Goal: Transaction & Acquisition: Purchase product/service

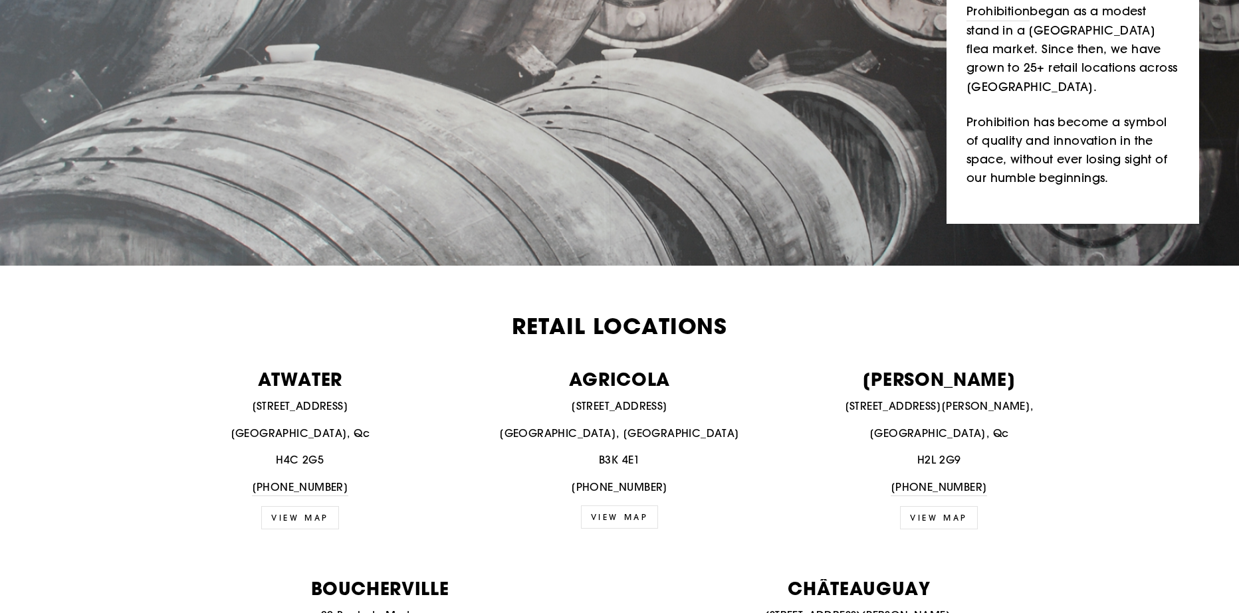
scroll to position [399, 0]
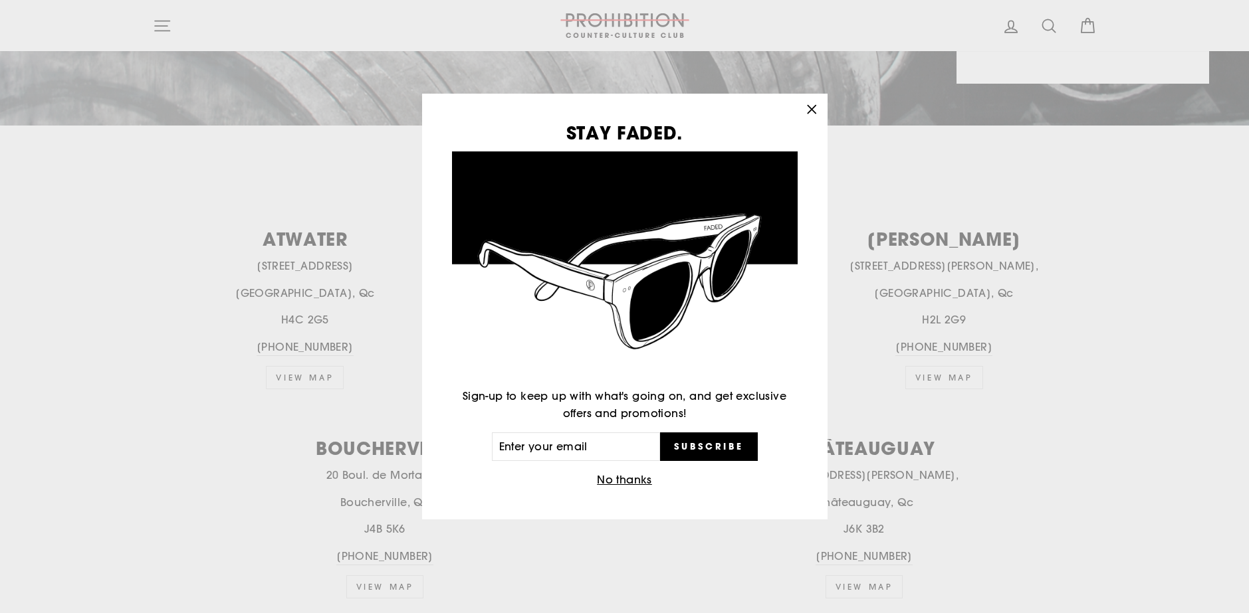
click at [817, 106] on icon "button" at bounding box center [811, 109] width 19 height 19
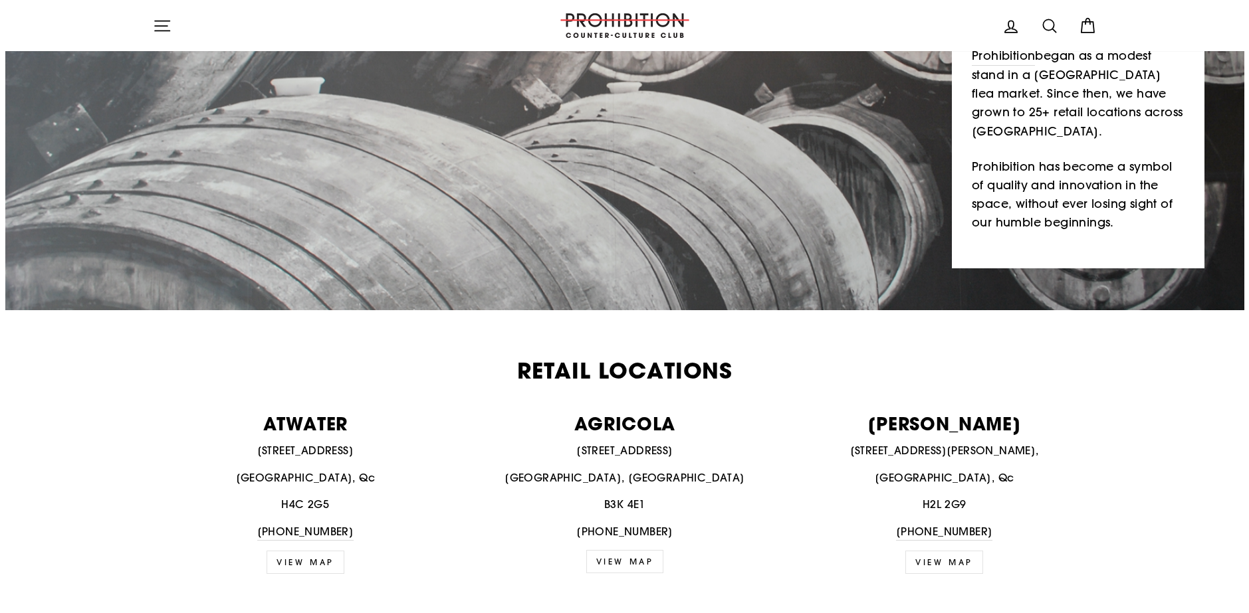
scroll to position [0, 0]
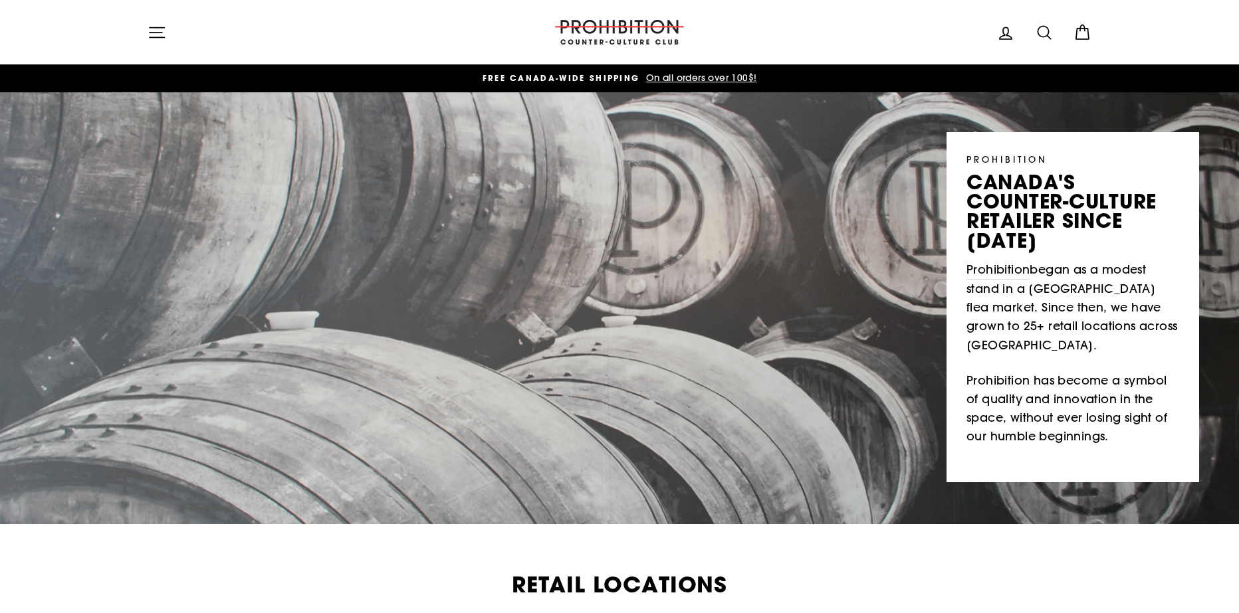
click at [160, 40] on icon "button" at bounding box center [157, 32] width 19 height 19
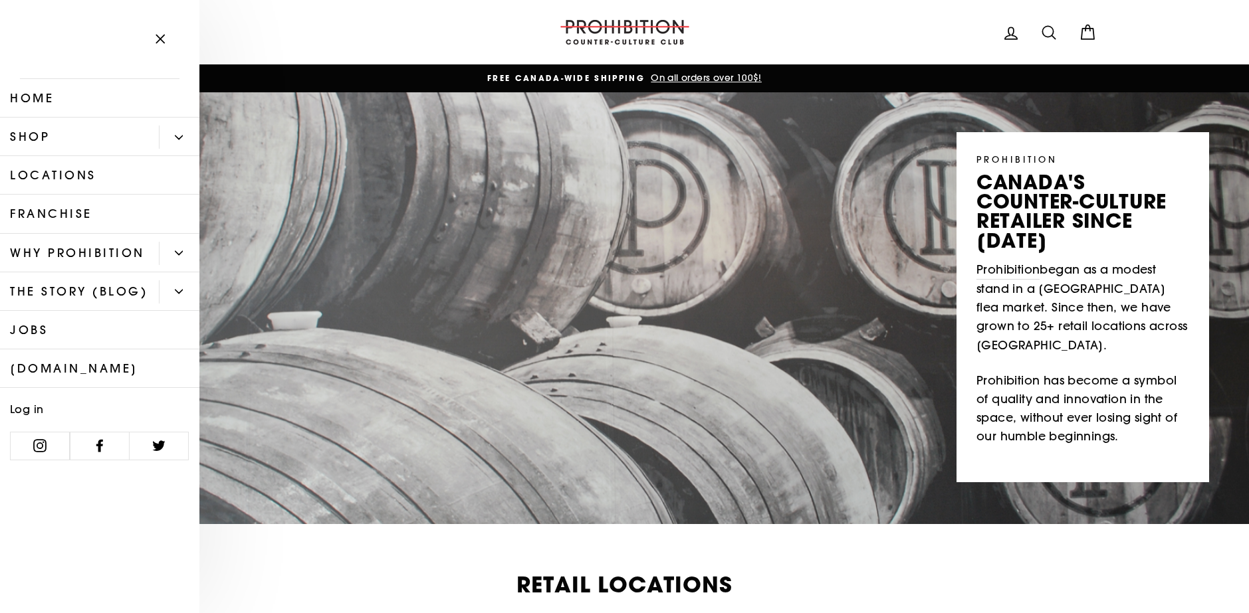
click at [171, 129] on button "Primary" at bounding box center [179, 137] width 41 height 23
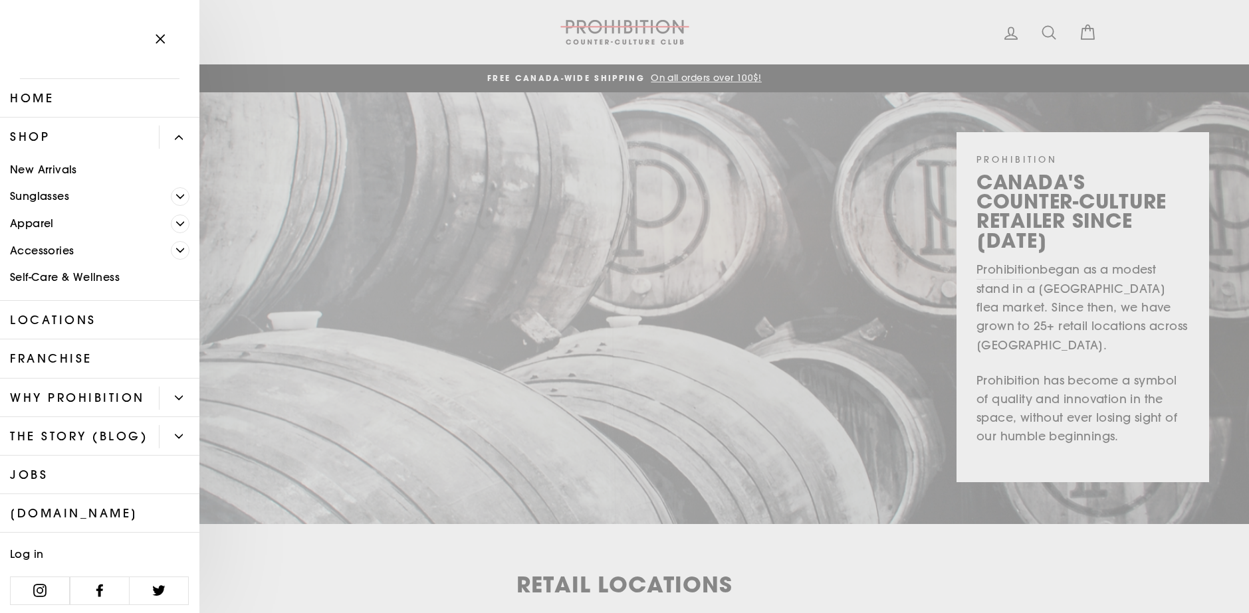
click at [176, 222] on icon "Primary" at bounding box center [180, 224] width 8 height 8
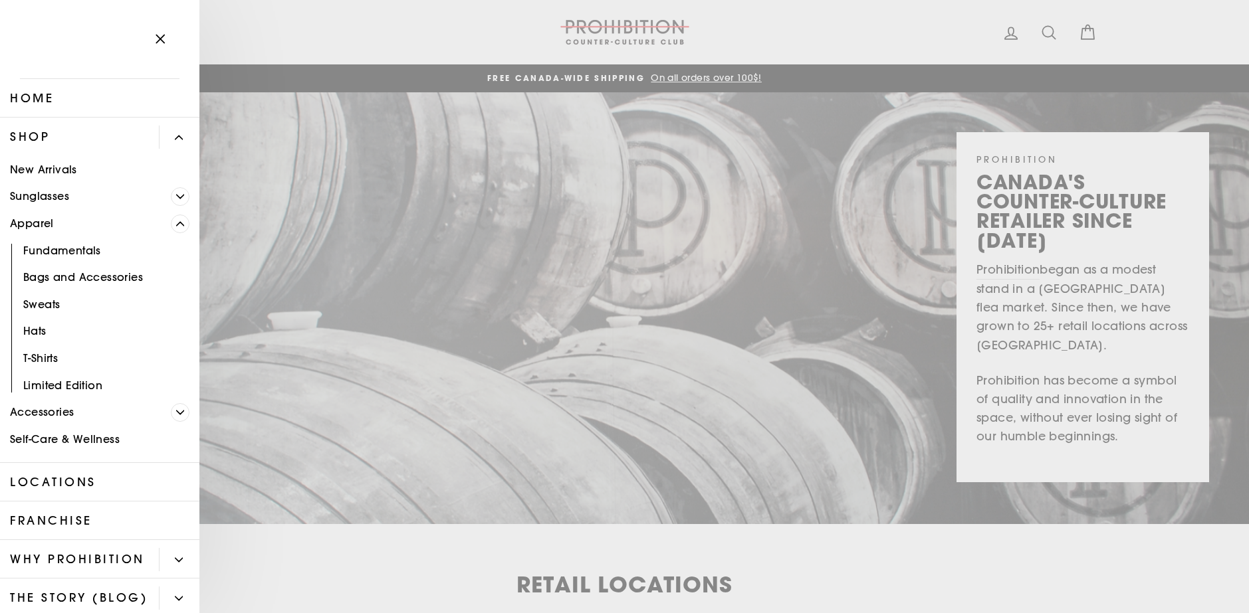
click at [176, 222] on icon "Primary" at bounding box center [180, 224] width 8 height 8
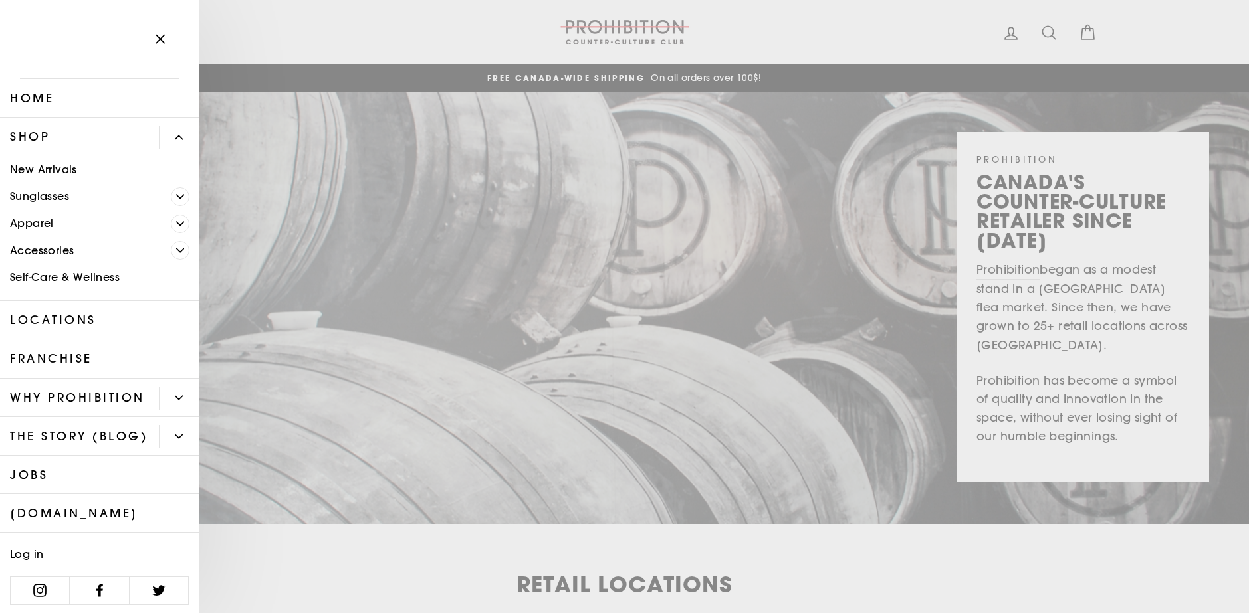
click at [176, 249] on icon "Primary" at bounding box center [180, 251] width 8 height 8
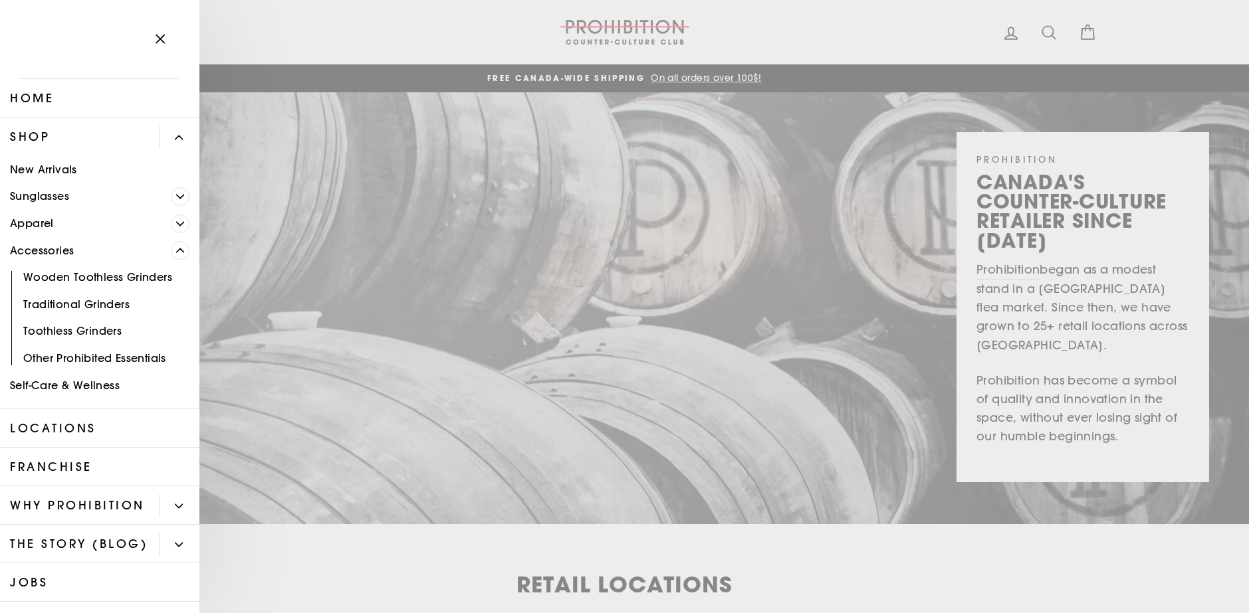
click at [176, 249] on icon "Primary" at bounding box center [180, 251] width 8 height 8
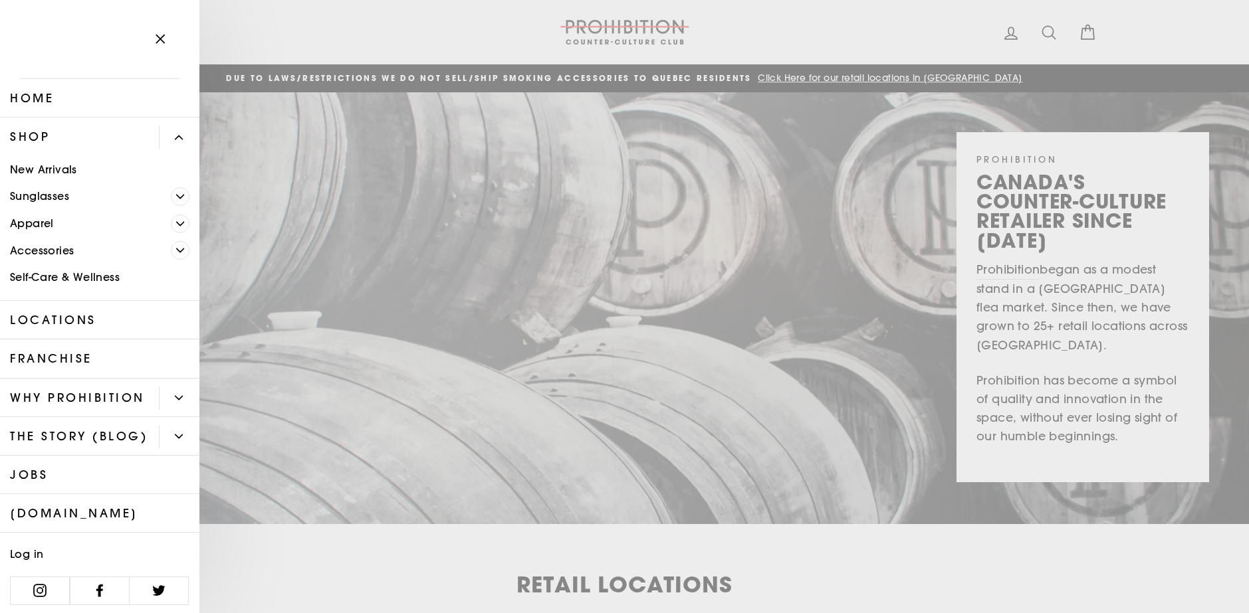
click at [58, 173] on link "New Arrivals" at bounding box center [99, 169] width 199 height 27
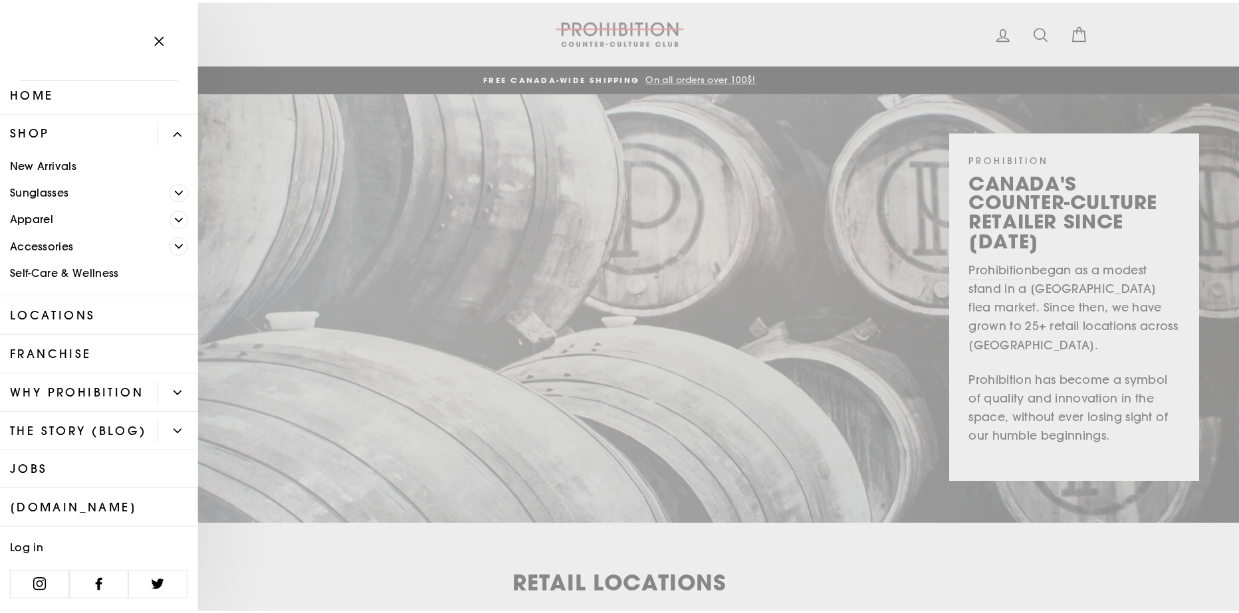
scroll to position [43, 0]
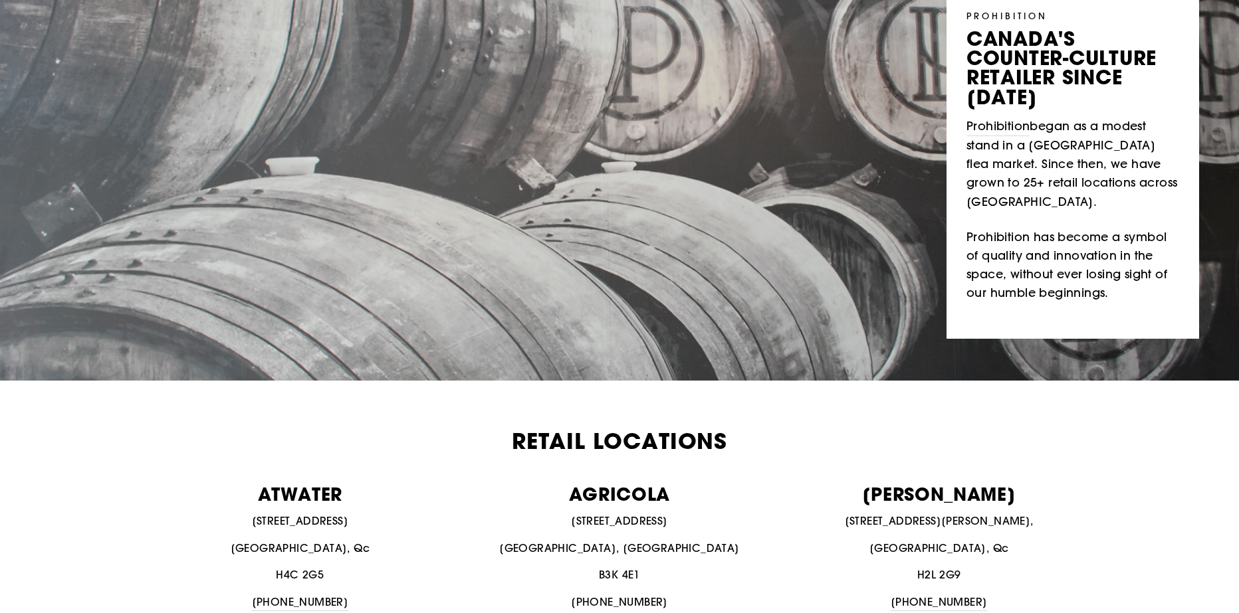
scroll to position [0, 0]
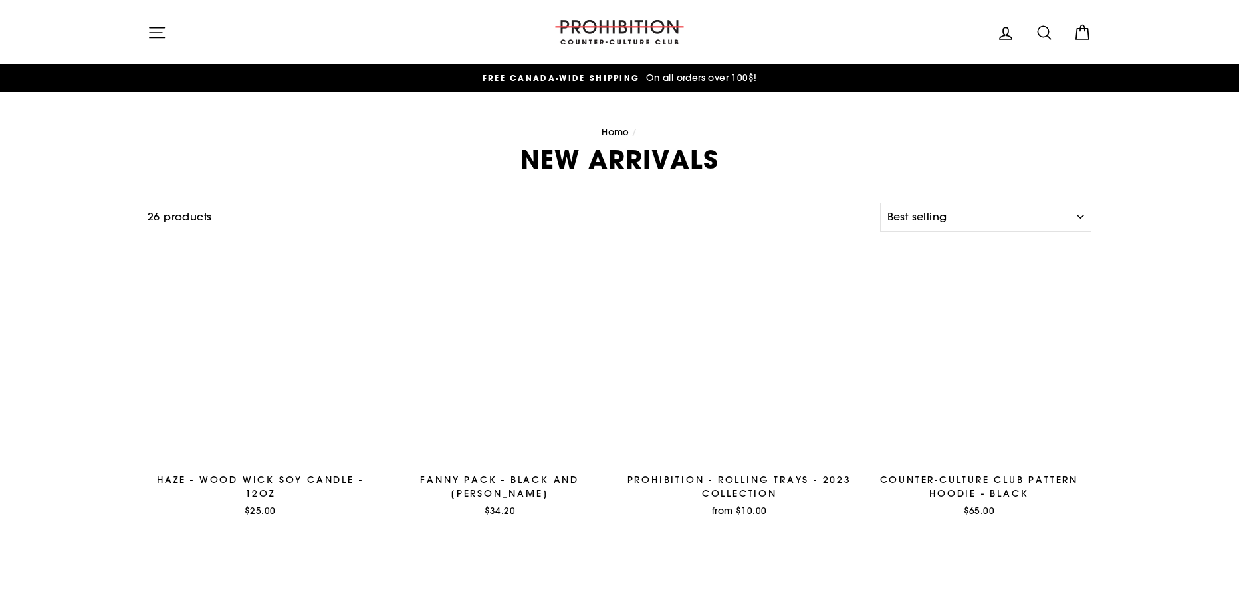
select select "best-selling"
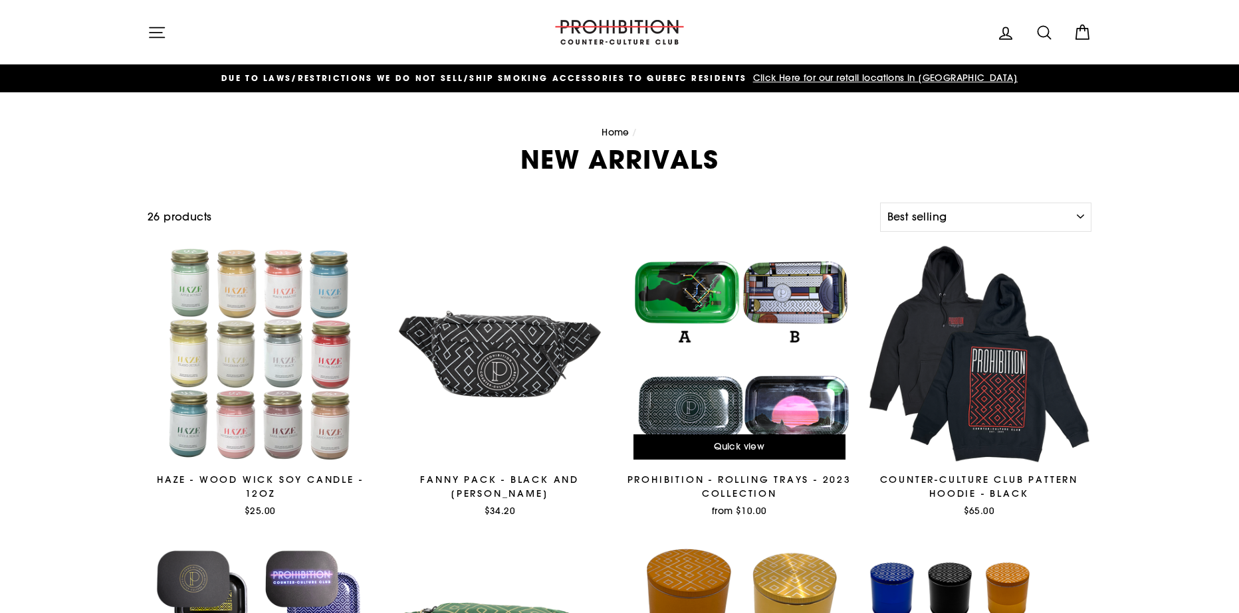
click at [759, 340] on div at bounding box center [739, 354] width 227 height 227
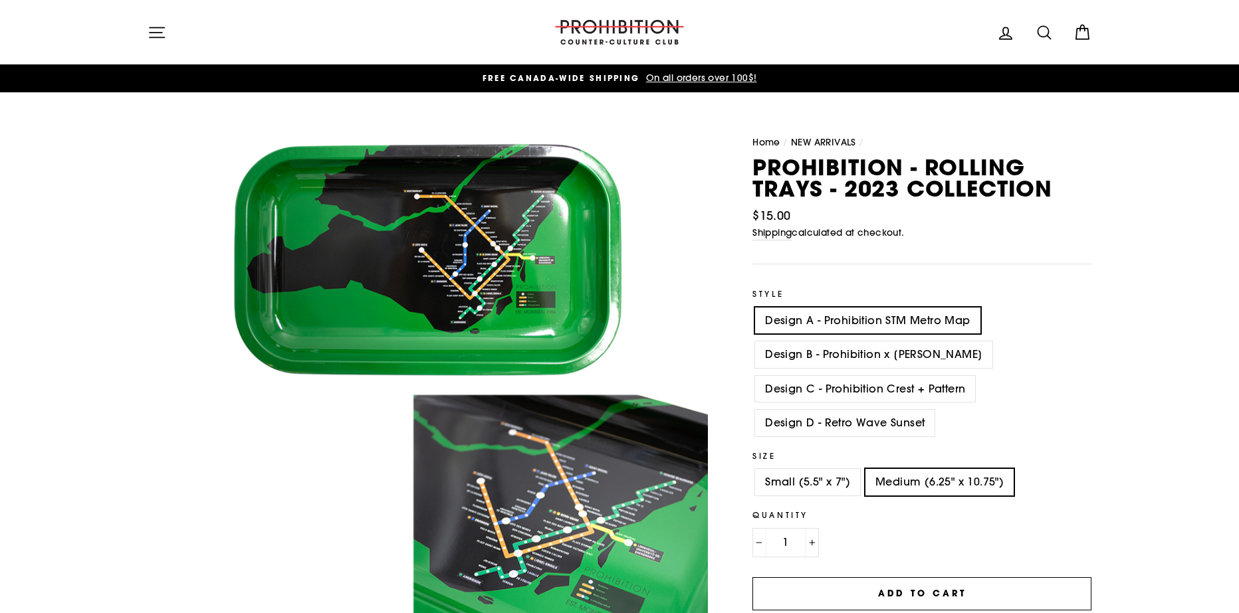
click at [776, 352] on label "Design B - Prohibition x [PERSON_NAME]" at bounding box center [873, 355] width 237 height 27
click at [753, 342] on input "Design B - Prohibition x [PERSON_NAME]" at bounding box center [752, 342] width 1 height 1
radio input "true"
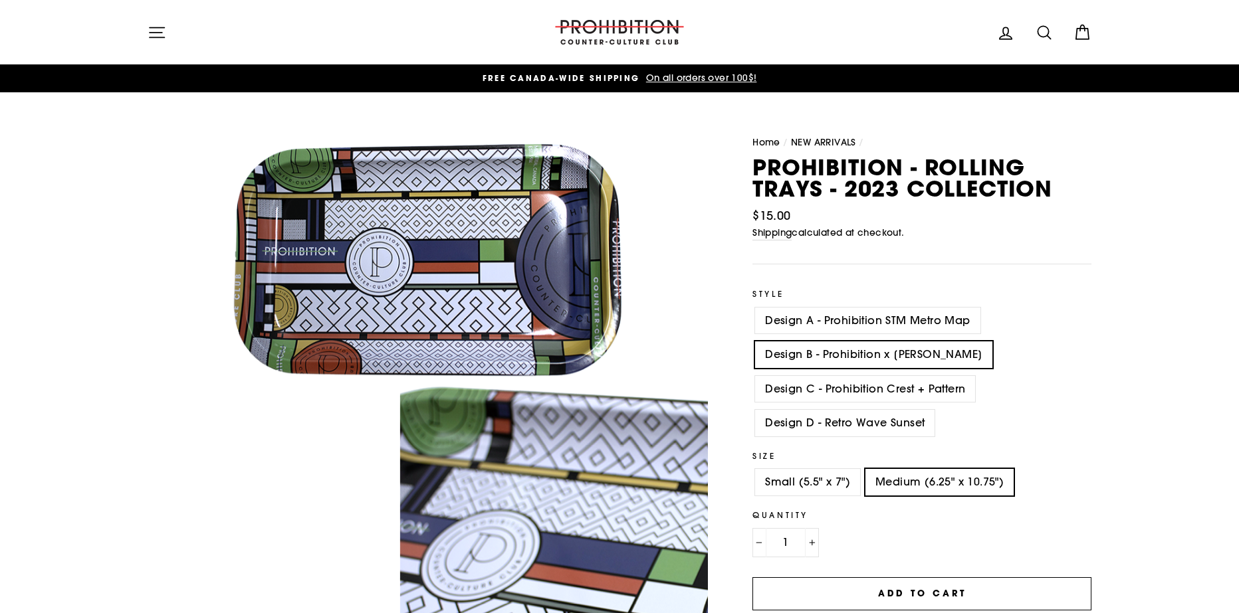
click at [783, 381] on label "Design C - Prohibition Crest + Pattern" at bounding box center [865, 389] width 220 height 27
click at [753, 377] on input "Design C - Prohibition Crest + Pattern" at bounding box center [752, 376] width 1 height 1
radio input "true"
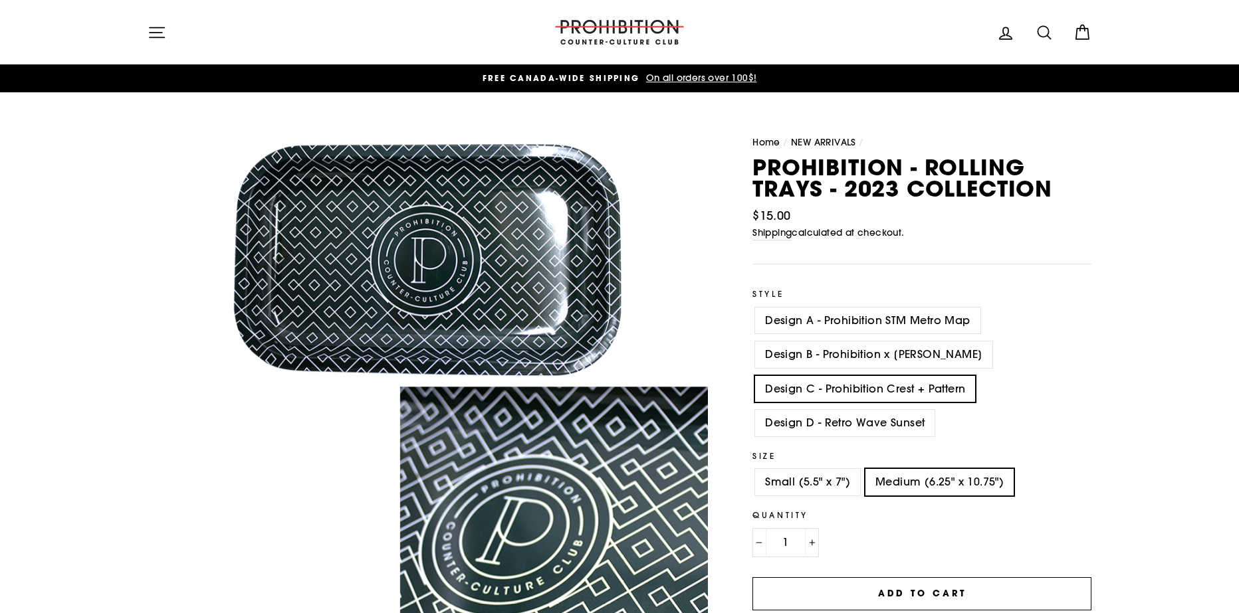
click at [807, 326] on label "Design A - Prohibition STM Metro Map" at bounding box center [867, 321] width 225 height 27
click at [753, 308] on input "Design A - Prohibition STM Metro Map" at bounding box center [752, 308] width 1 height 1
radio input "true"
